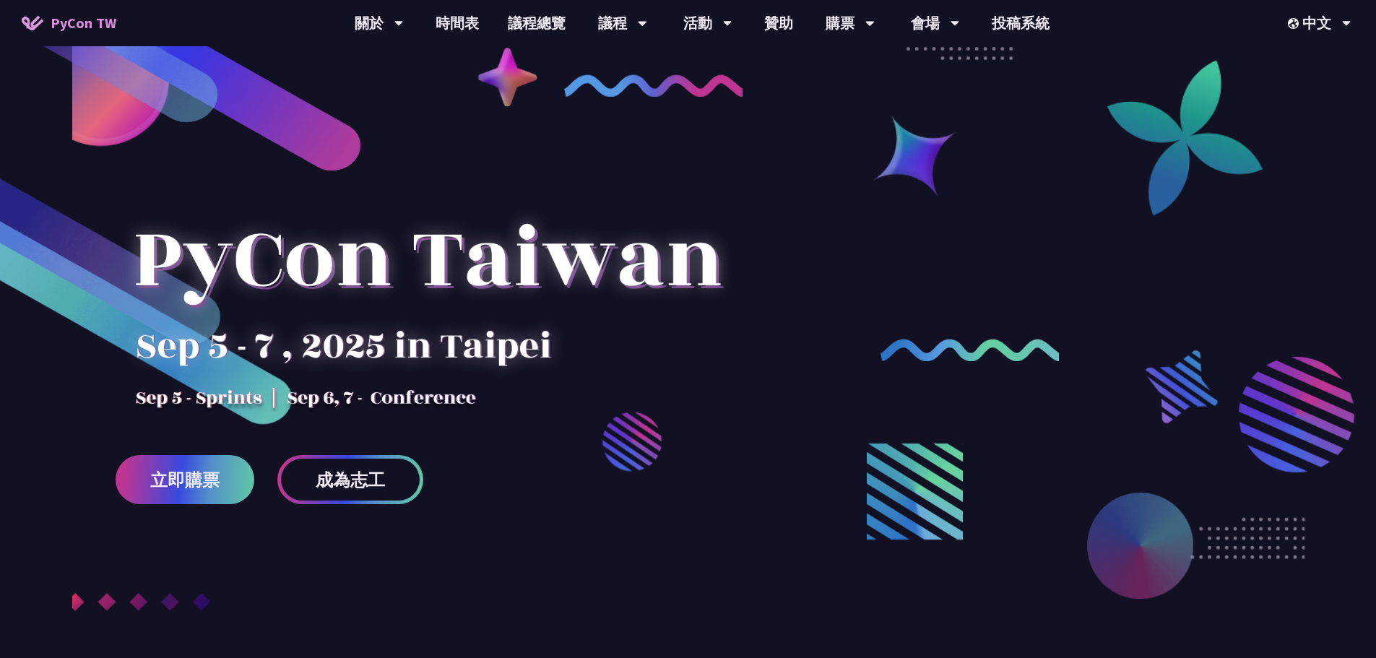
click at [865, 339] on div at bounding box center [688, 394] width 1376 height 615
drag, startPoint x: 467, startPoint y: 398, endPoint x: 165, endPoint y: 399, distance: 302.7
click at [125, 405] on div at bounding box center [428, 285] width 624 height 253
click at [616, 383] on div at bounding box center [428, 285] width 624 height 253
drag, startPoint x: 1126, startPoint y: 131, endPoint x: 1175, endPoint y: 0, distance: 139.7
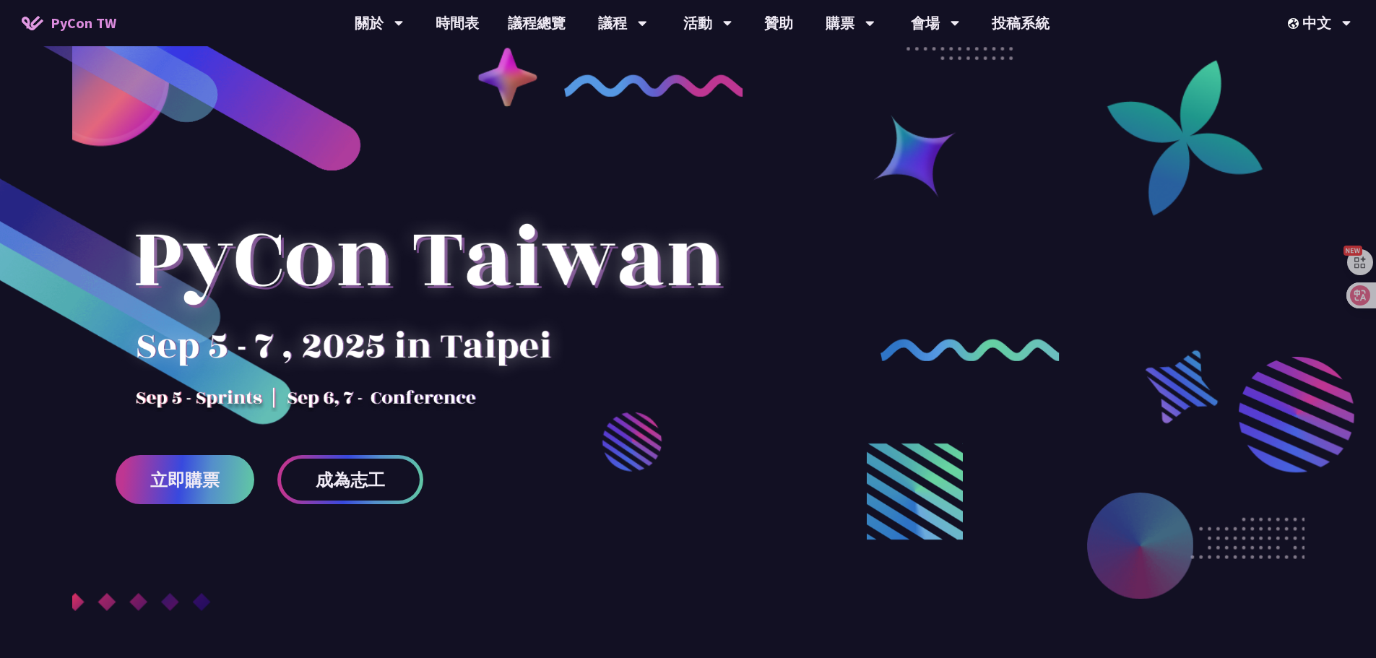
click at [1126, 129] on div at bounding box center [688, 394] width 1376 height 615
drag, startPoint x: 1006, startPoint y: 248, endPoint x: 1060, endPoint y: 197, distance: 74.6
click at [1011, 243] on div at bounding box center [688, 394] width 1376 height 615
